Goal: Navigation & Orientation: Find specific page/section

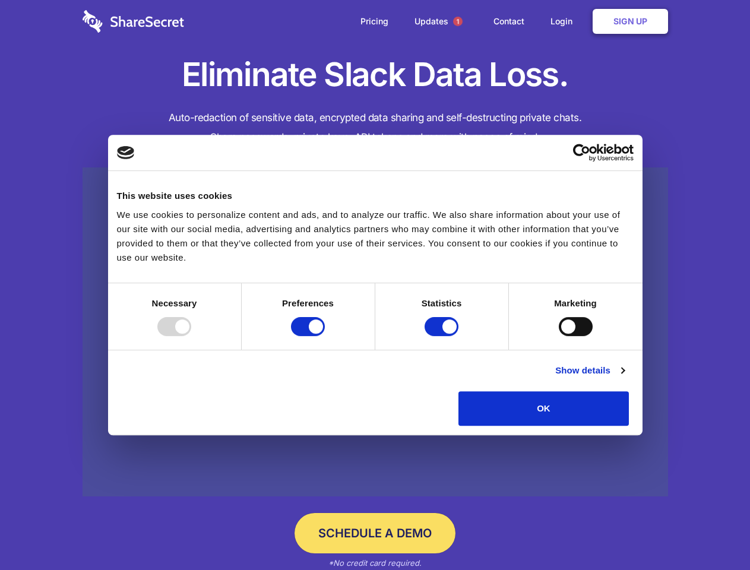
click at [191, 336] on div at bounding box center [174, 326] width 34 height 19
click at [325, 336] on input "Preferences" at bounding box center [308, 326] width 34 height 19
checkbox input "false"
click at [443, 336] on input "Statistics" at bounding box center [442, 326] width 34 height 19
checkbox input "false"
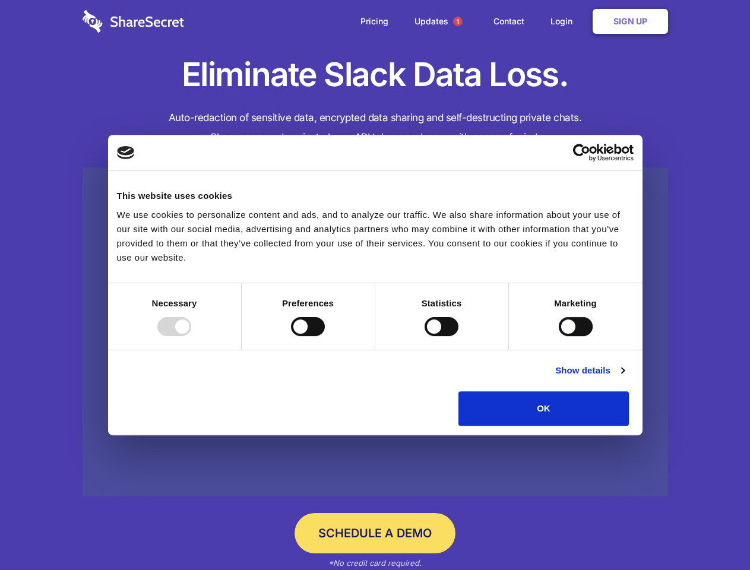
click at [559, 336] on input "Marketing" at bounding box center [576, 326] width 34 height 19
checkbox input "true"
click at [624, 378] on link "Show details" at bounding box center [590, 371] width 69 height 14
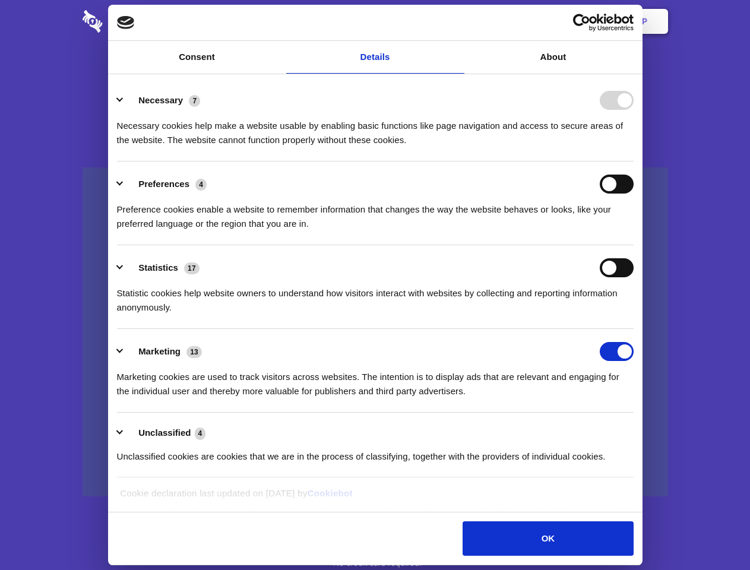
click at [634, 162] on li "Necessary 7 Necessary cookies help make a website usable by enabling basic func…" at bounding box center [375, 120] width 517 height 84
click at [458, 21] on span "1" at bounding box center [458, 22] width 10 height 10
